Goal: Task Accomplishment & Management: Use online tool/utility

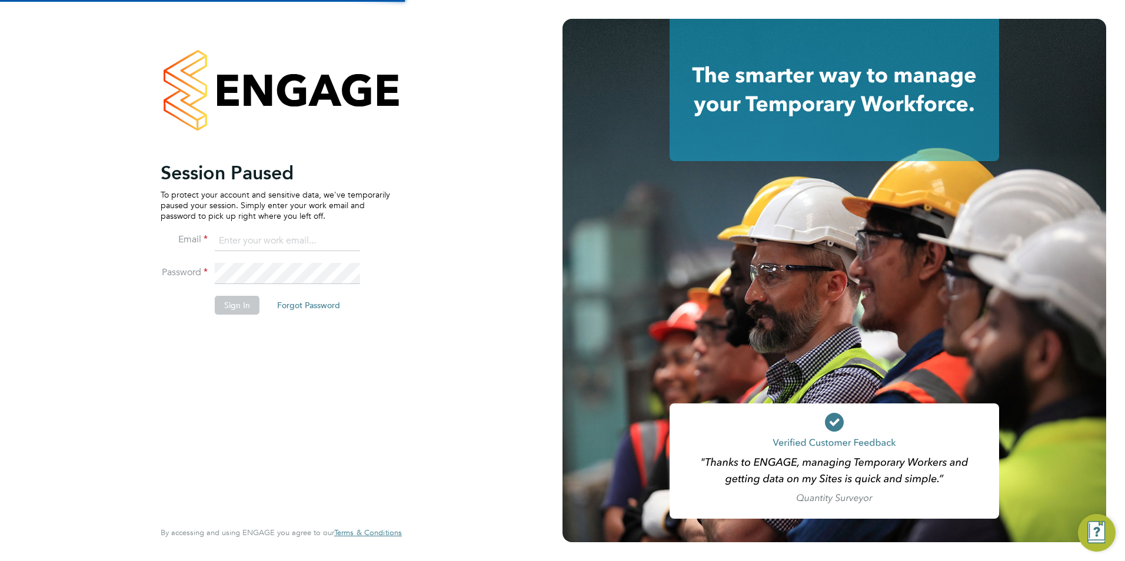
type input "Lynne.morgan@abm.com"
click at [232, 298] on button "Sign In" at bounding box center [237, 305] width 45 height 19
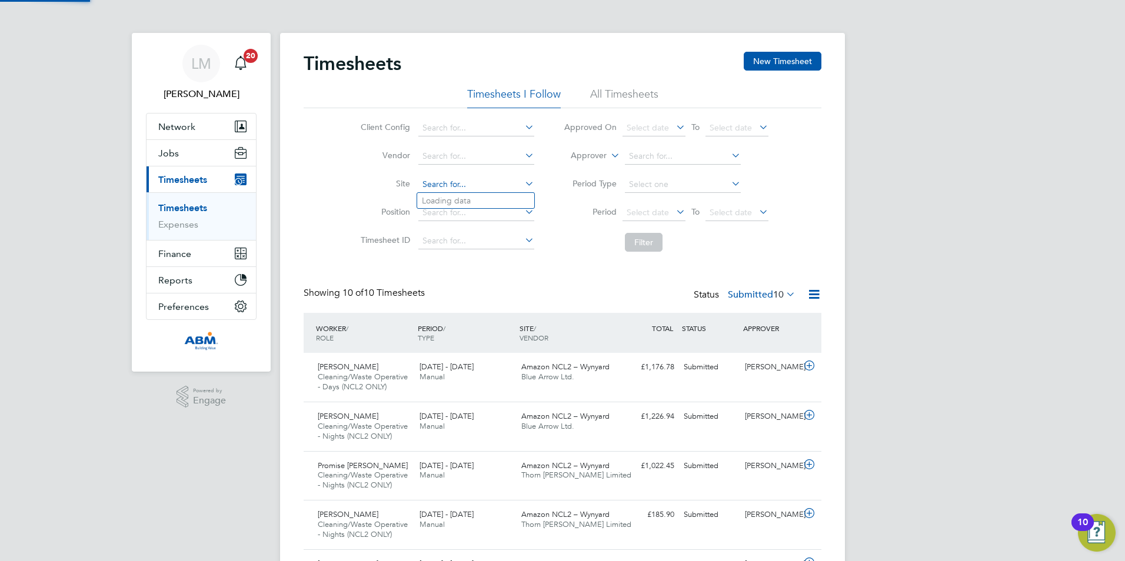
click at [462, 184] on input at bounding box center [476, 184] width 116 height 16
click at [457, 336] on li "Amaz on NCL2 – Wynyard" at bounding box center [497, 344] width 160 height 16
type input "Amazon NCL2 – Wynyard"
click at [636, 244] on button "Filter" at bounding box center [644, 242] width 38 height 19
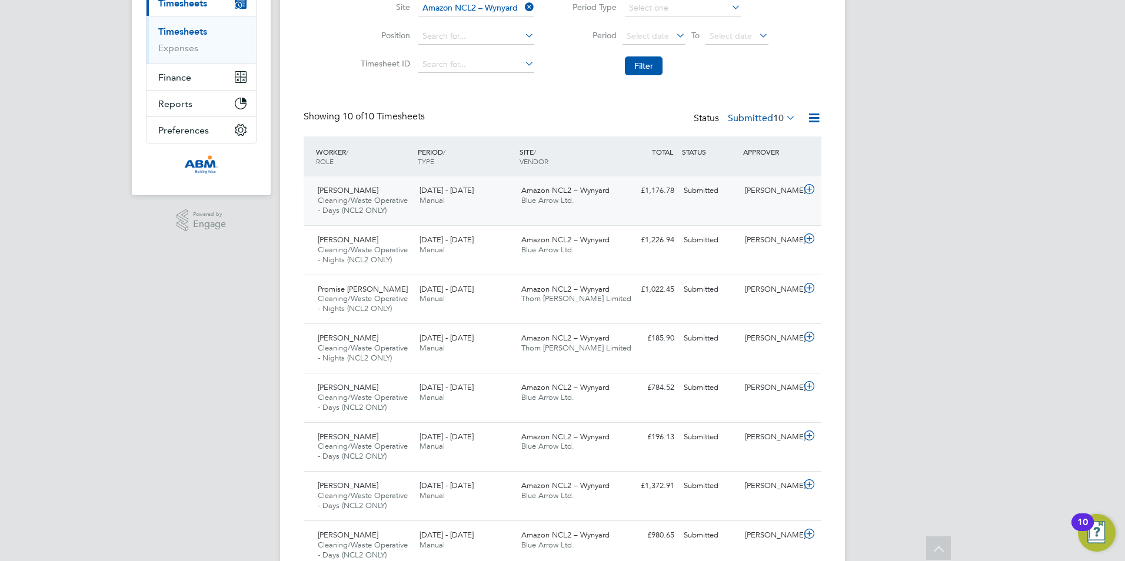
click at [353, 192] on span "[PERSON_NAME]" at bounding box center [348, 190] width 61 height 10
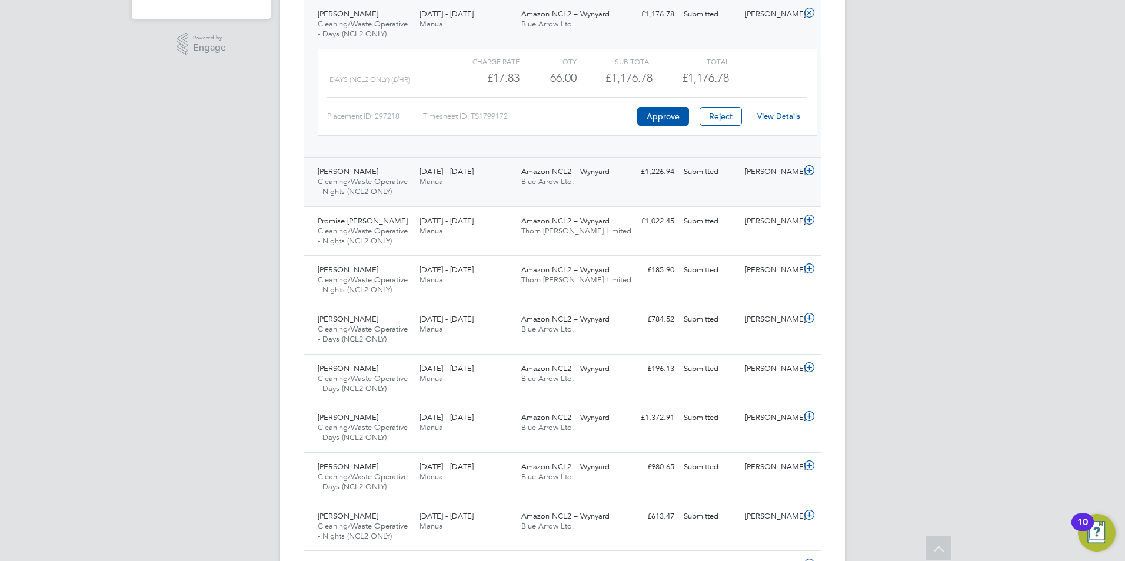
click at [427, 178] on span "Manual" at bounding box center [431, 181] width 25 height 10
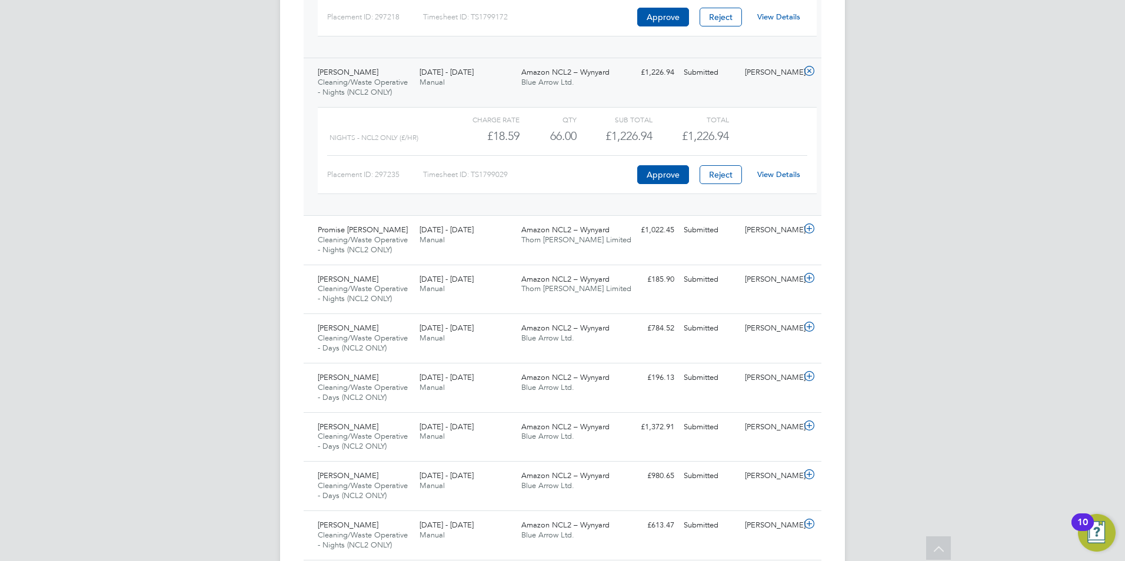
scroll to position [471, 0]
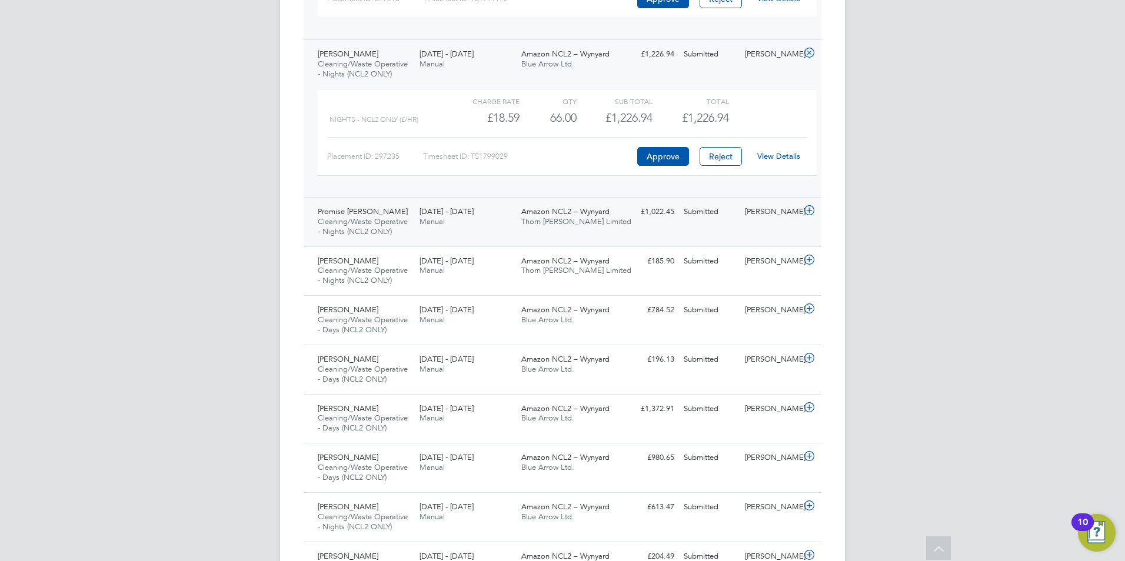
click at [429, 220] on span "Manual" at bounding box center [431, 221] width 25 height 10
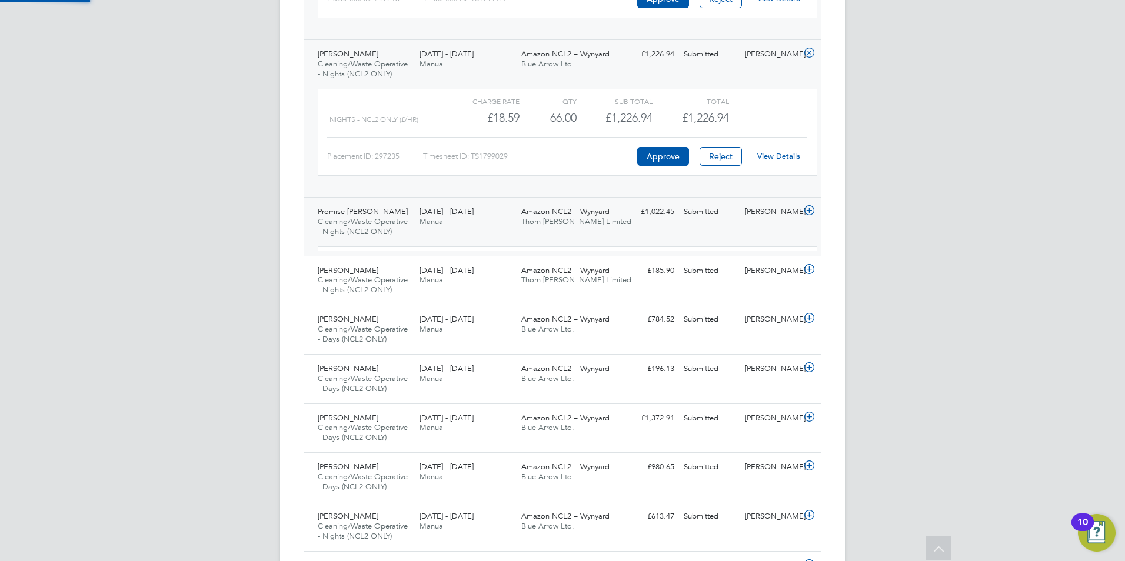
scroll to position [20, 115]
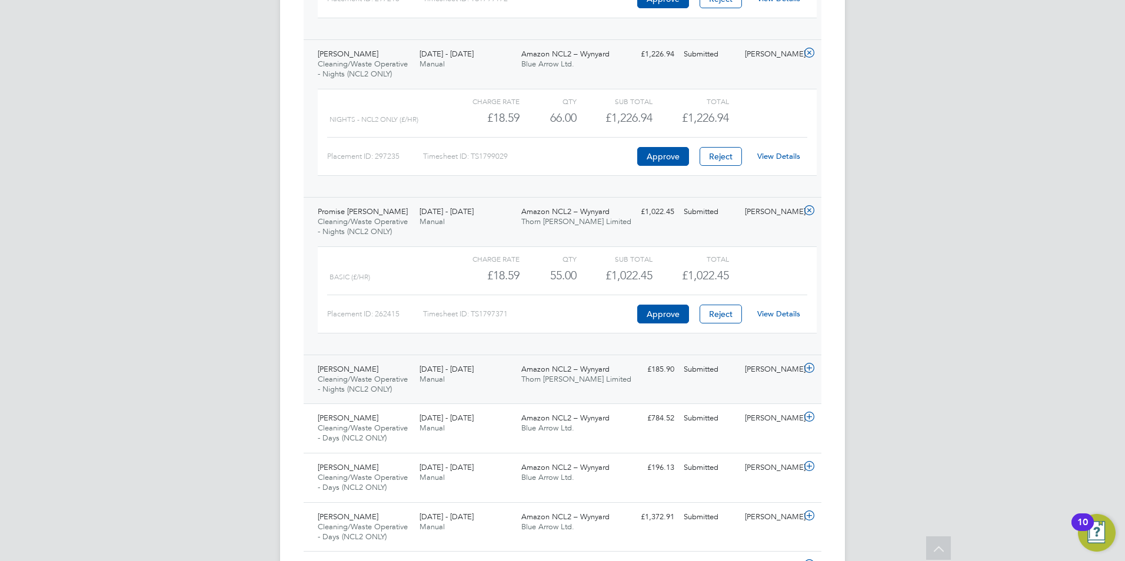
click at [444, 384] on div "[DATE] - [DATE] Manual" at bounding box center [466, 374] width 102 height 29
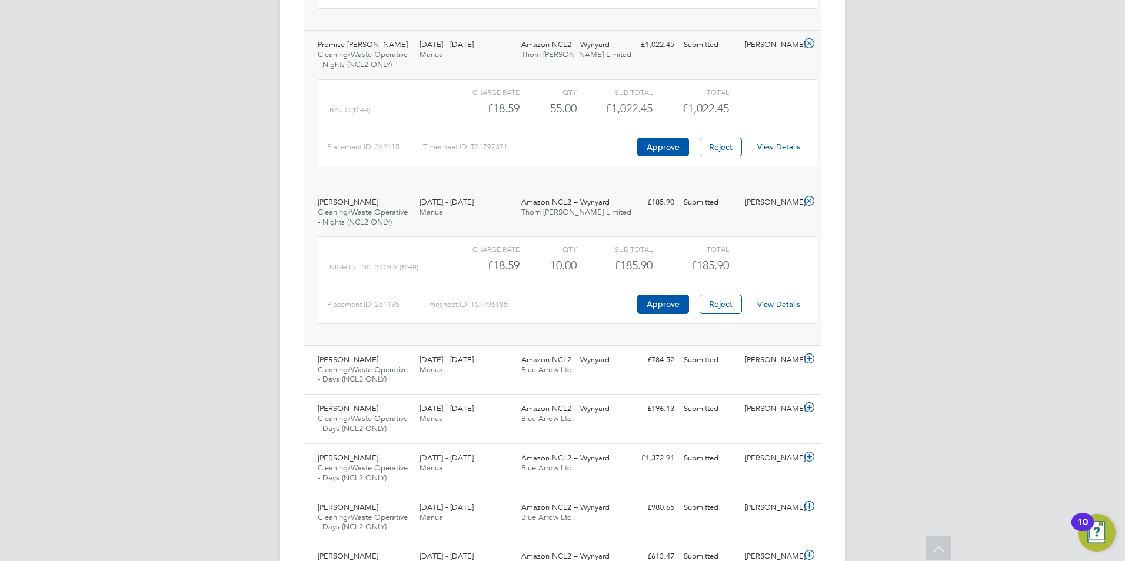
scroll to position [647, 0]
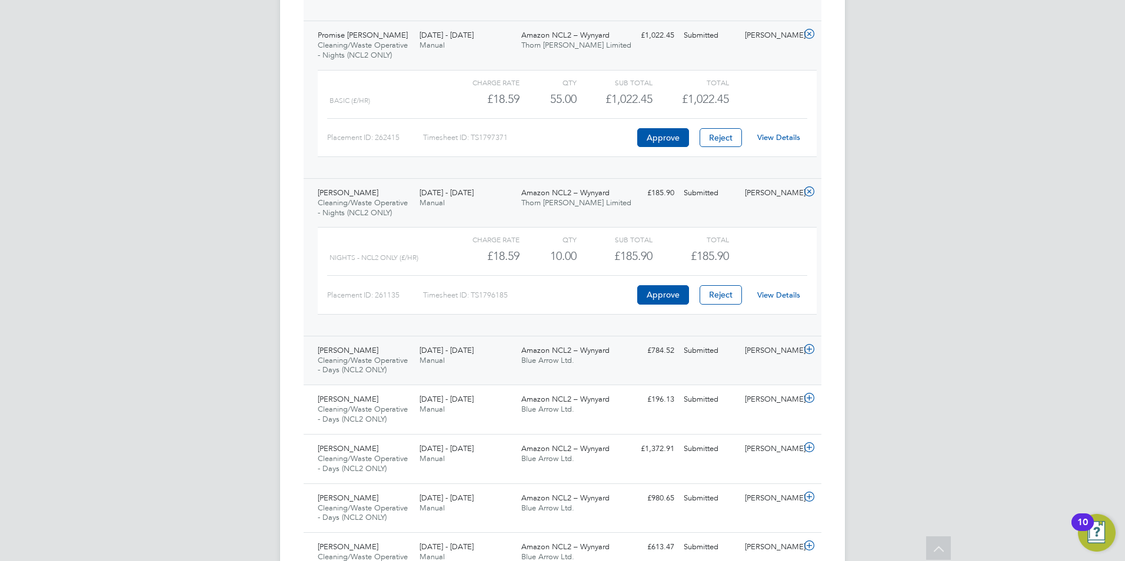
click at [436, 367] on div "[DATE] - [DATE] Manual" at bounding box center [466, 355] width 102 height 29
